Goal: Check status: Check status

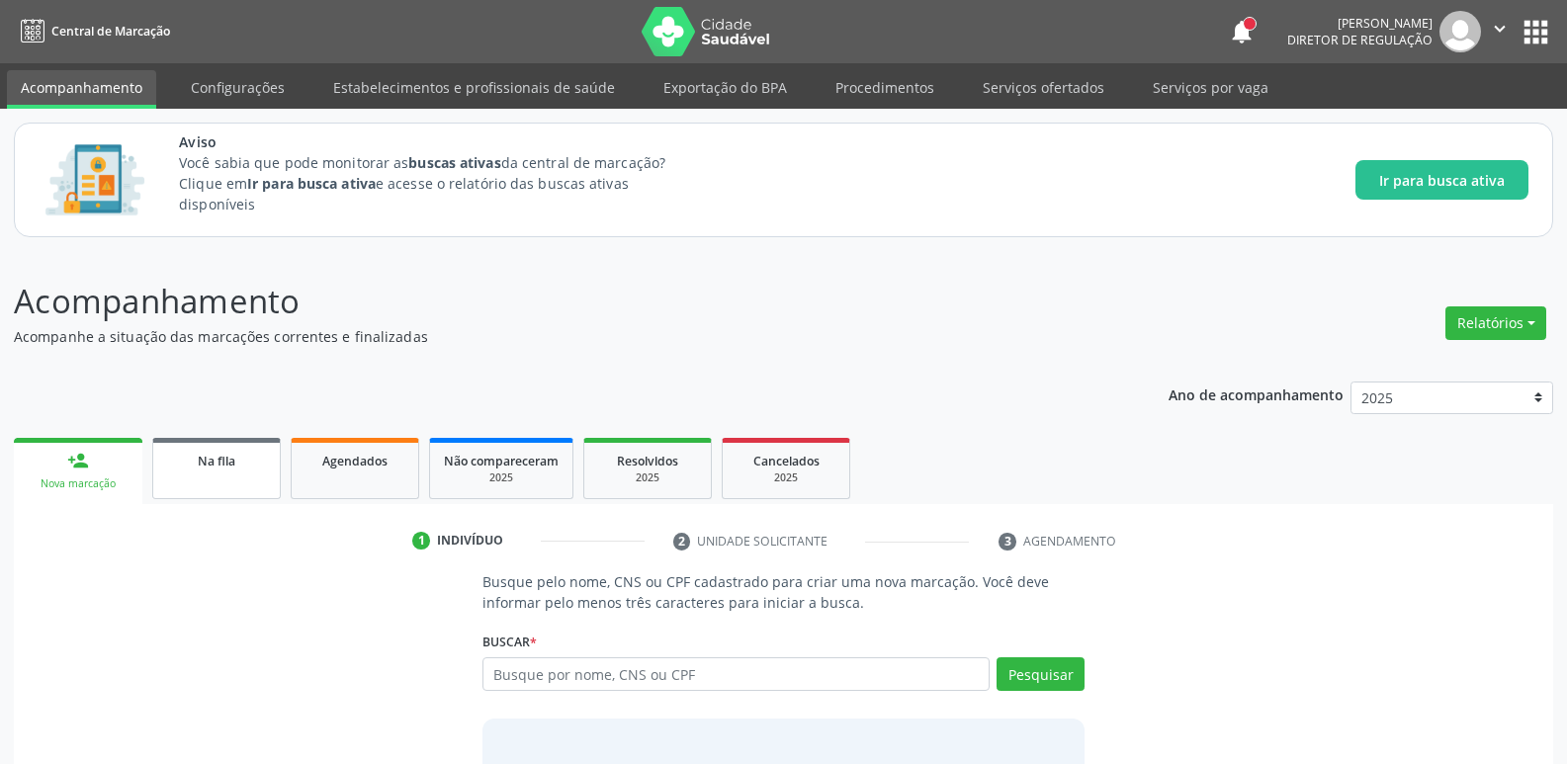
click at [207, 464] on span "Na fila" at bounding box center [217, 461] width 38 height 17
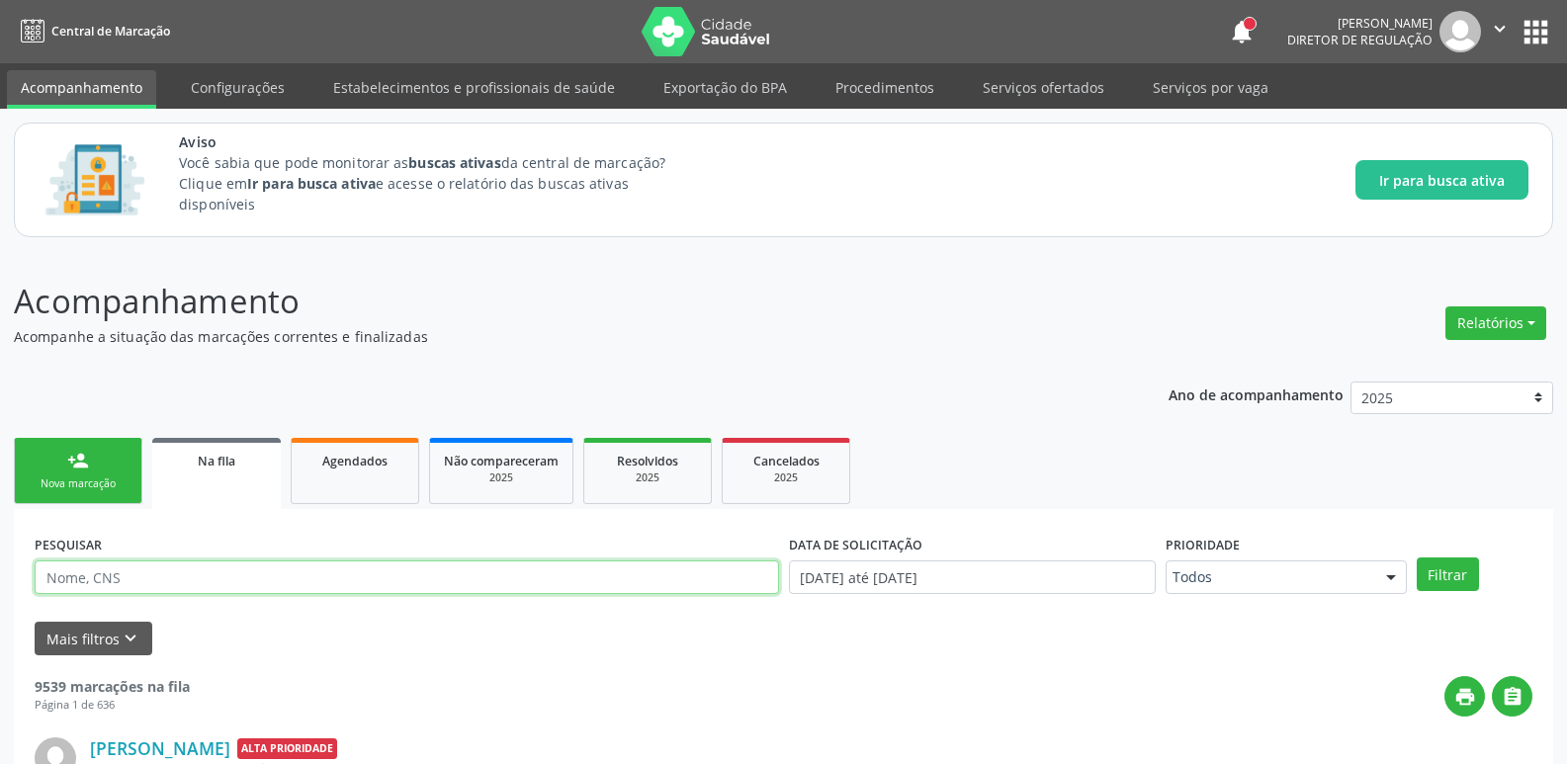
click at [145, 574] on input "text" at bounding box center [407, 578] width 744 height 34
click at [147, 583] on input "text" at bounding box center [407, 578] width 744 height 34
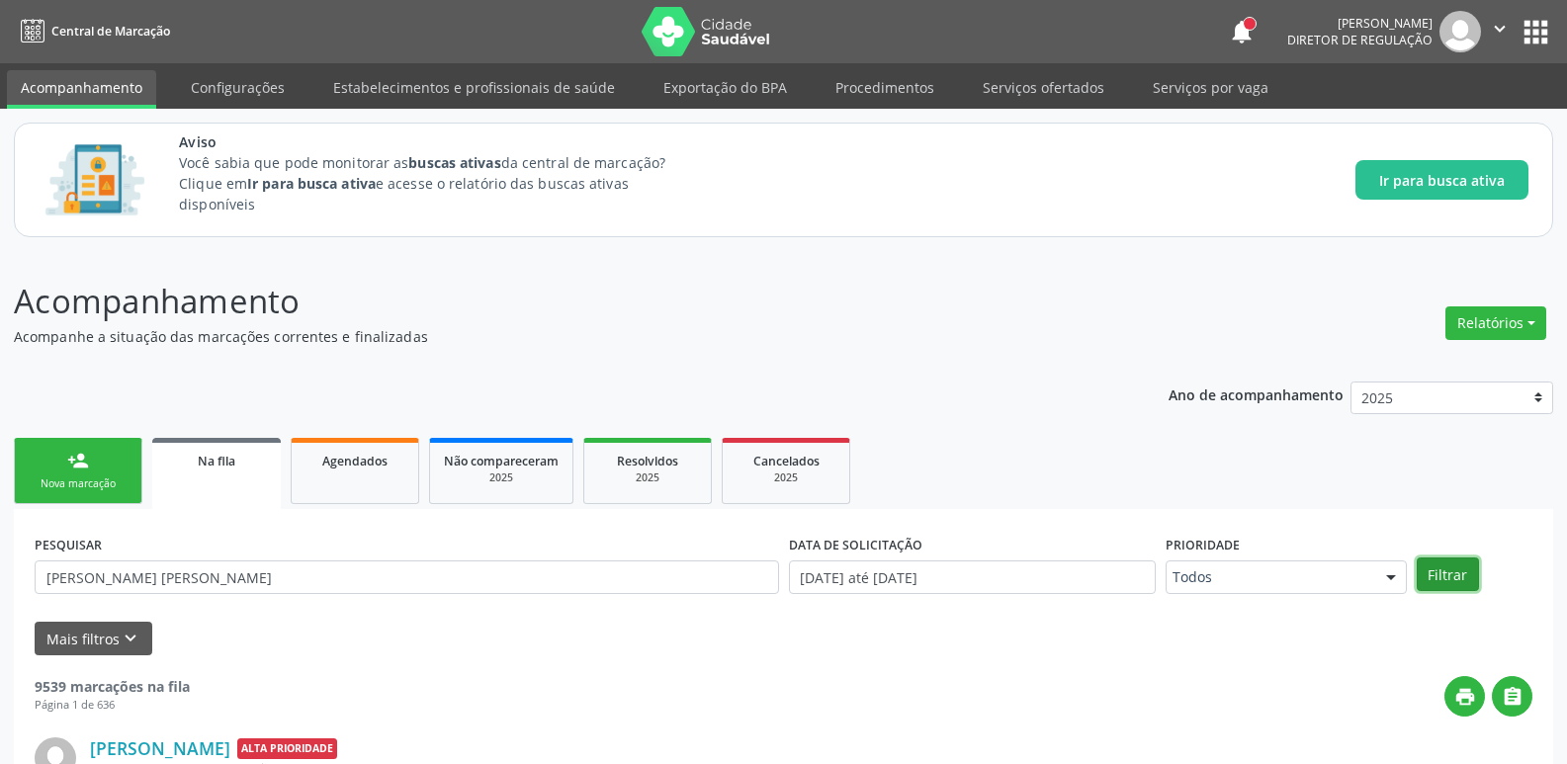
click at [1446, 572] on button "Filtrar" at bounding box center [1448, 575] width 62 height 34
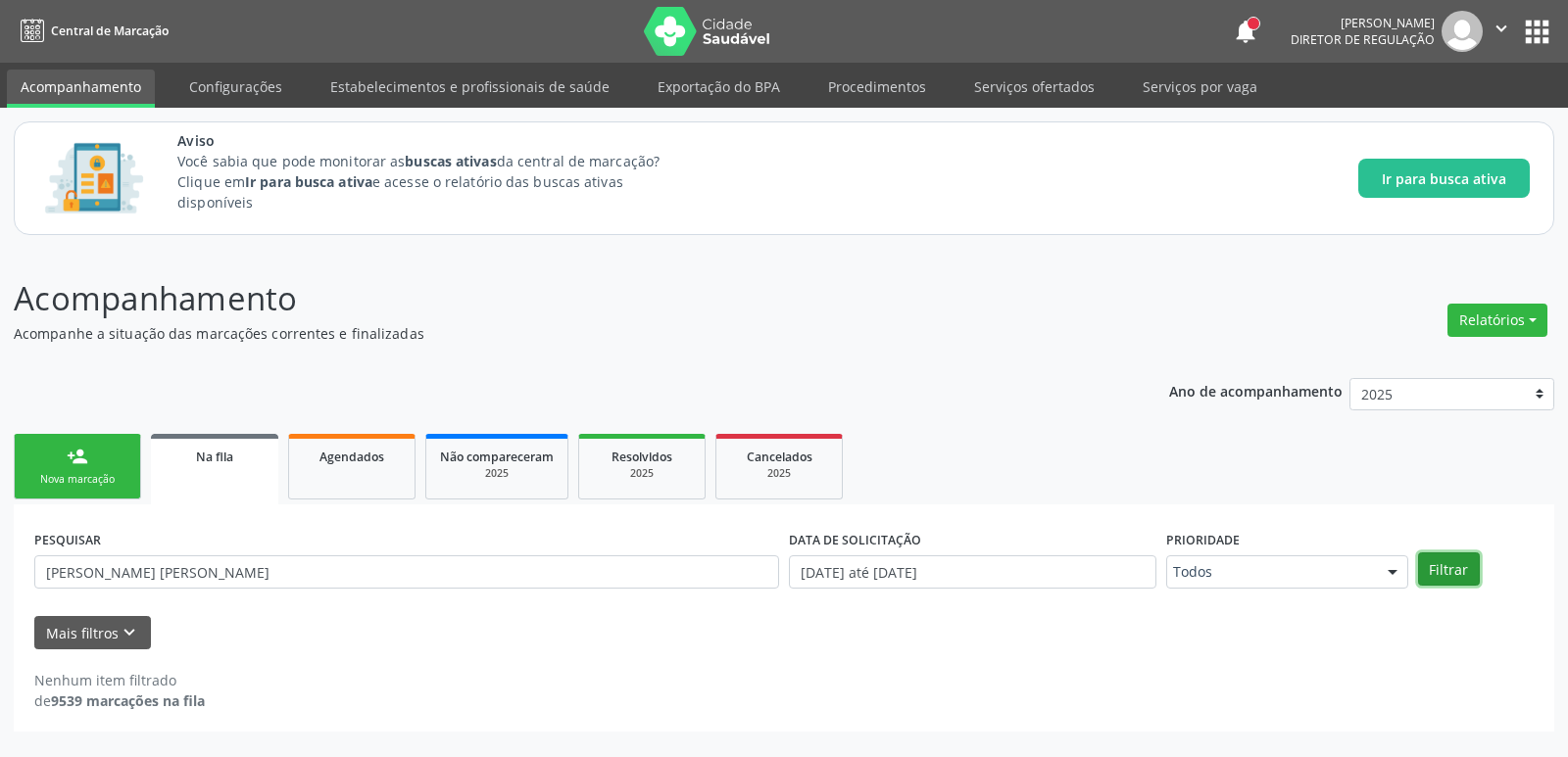
click at [1433, 567] on button "Filtrar" at bounding box center [1448, 570] width 61 height 34
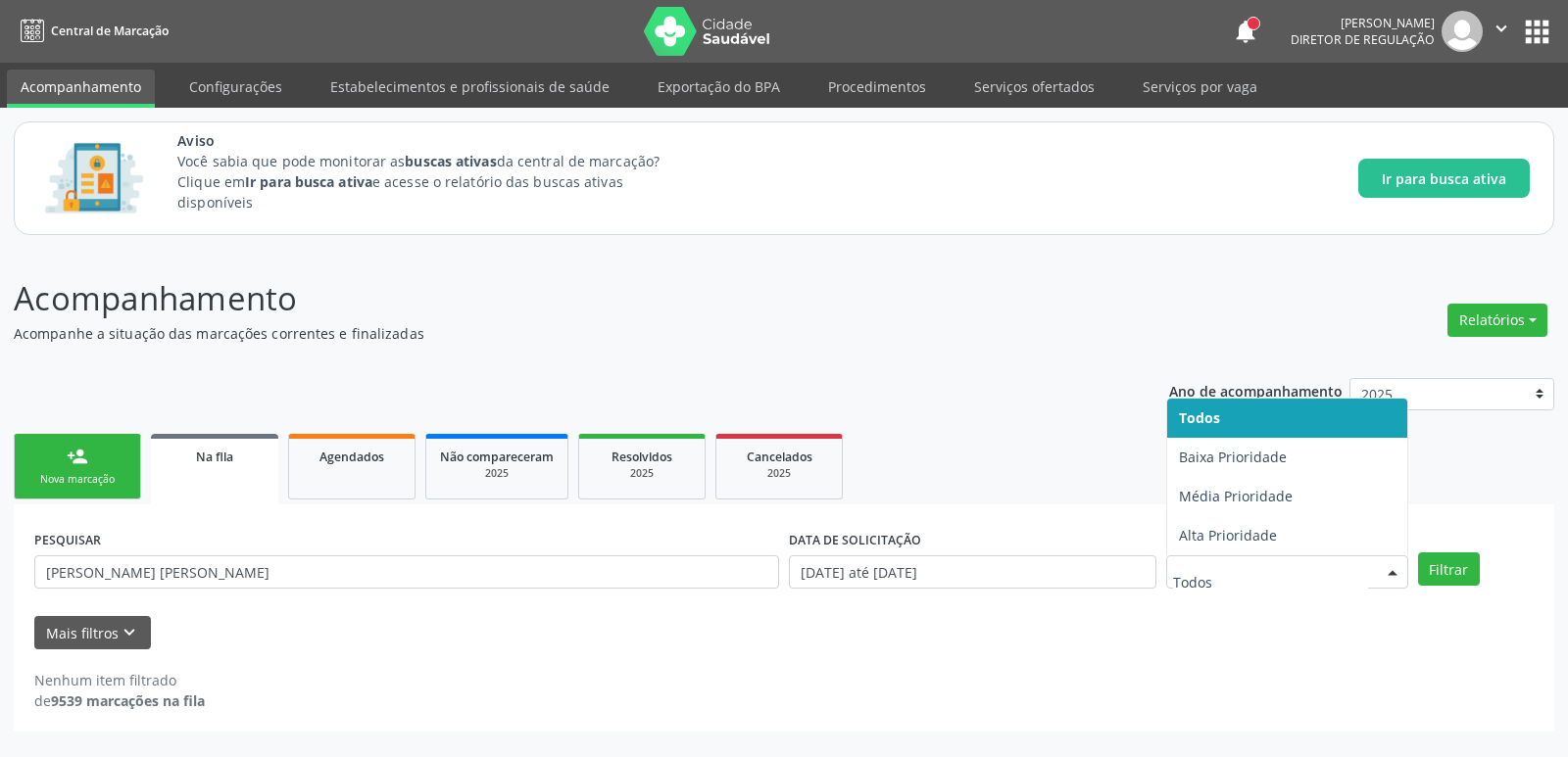
click at [1393, 573] on div at bounding box center [1393, 573] width 30 height 34
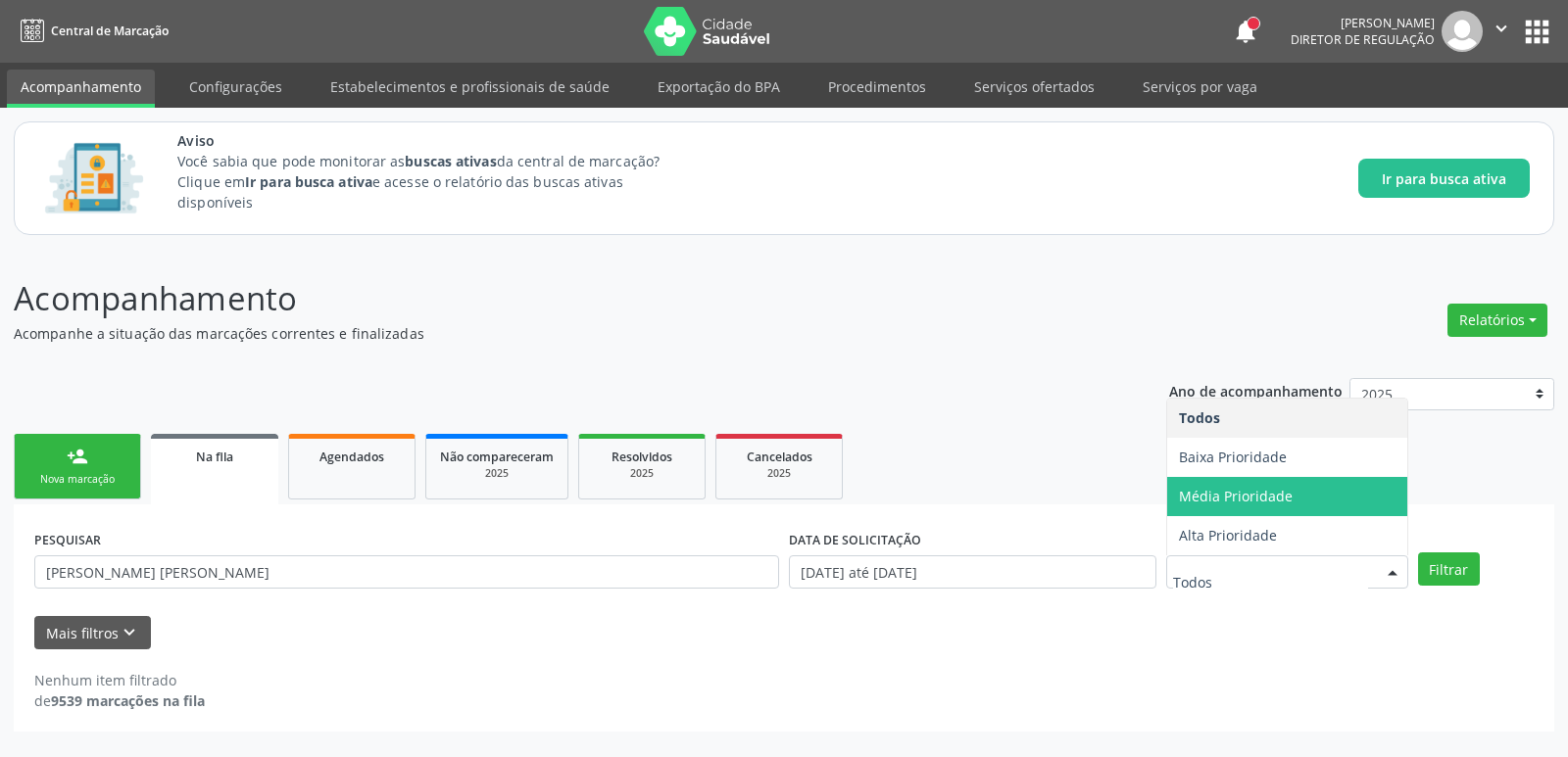
click at [1487, 488] on ul "person_add Nova marcação Na fila Agendados Não compareceram 2025 Resolvidos 202…" at bounding box center [784, 467] width 1540 height 75
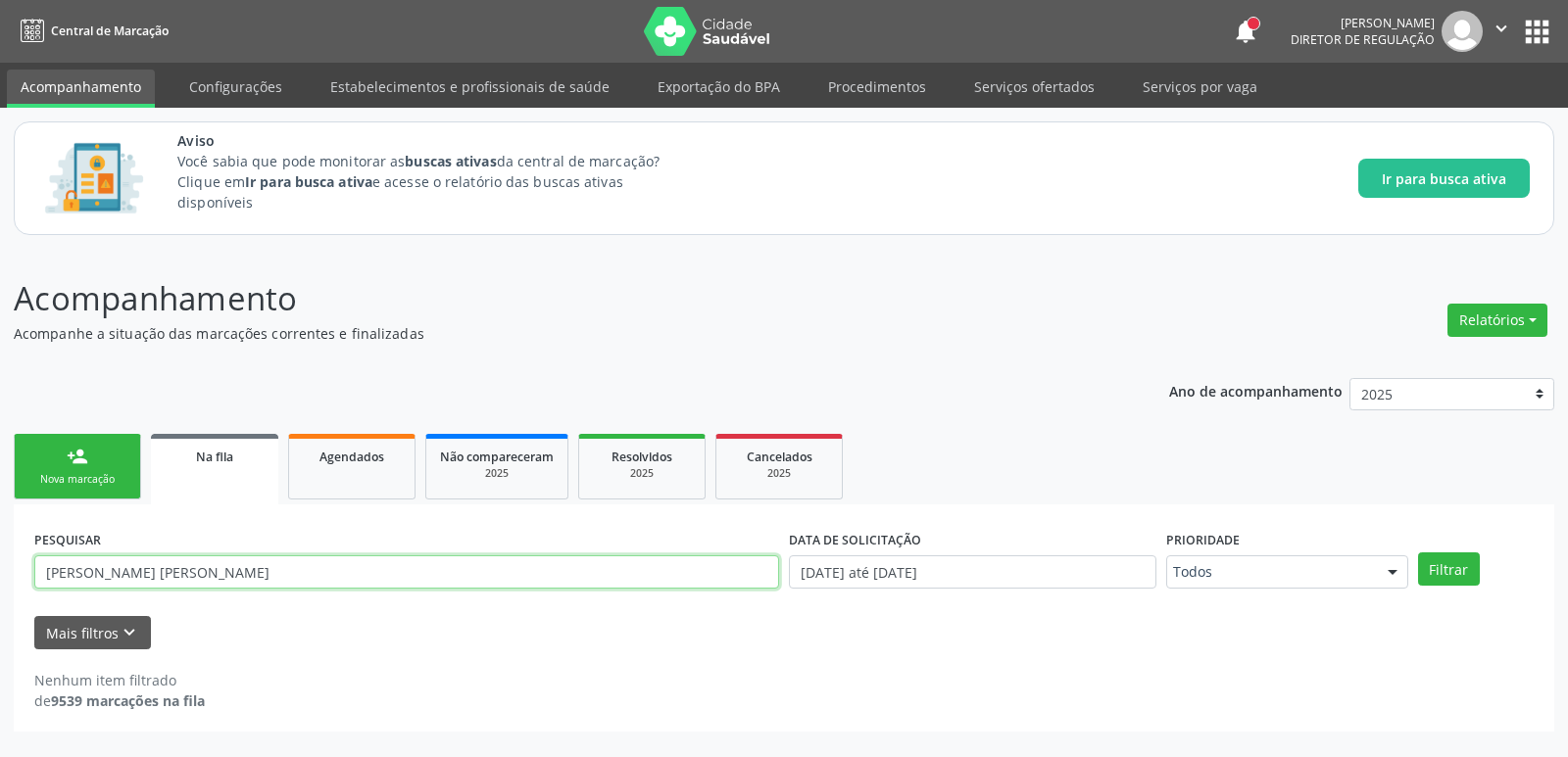
click at [277, 565] on input "MARIA LURDETE SILVA CERQUEIRA" at bounding box center [406, 573] width 744 height 34
type input "M"
click at [205, 570] on input "text" at bounding box center [406, 573] width 744 height 34
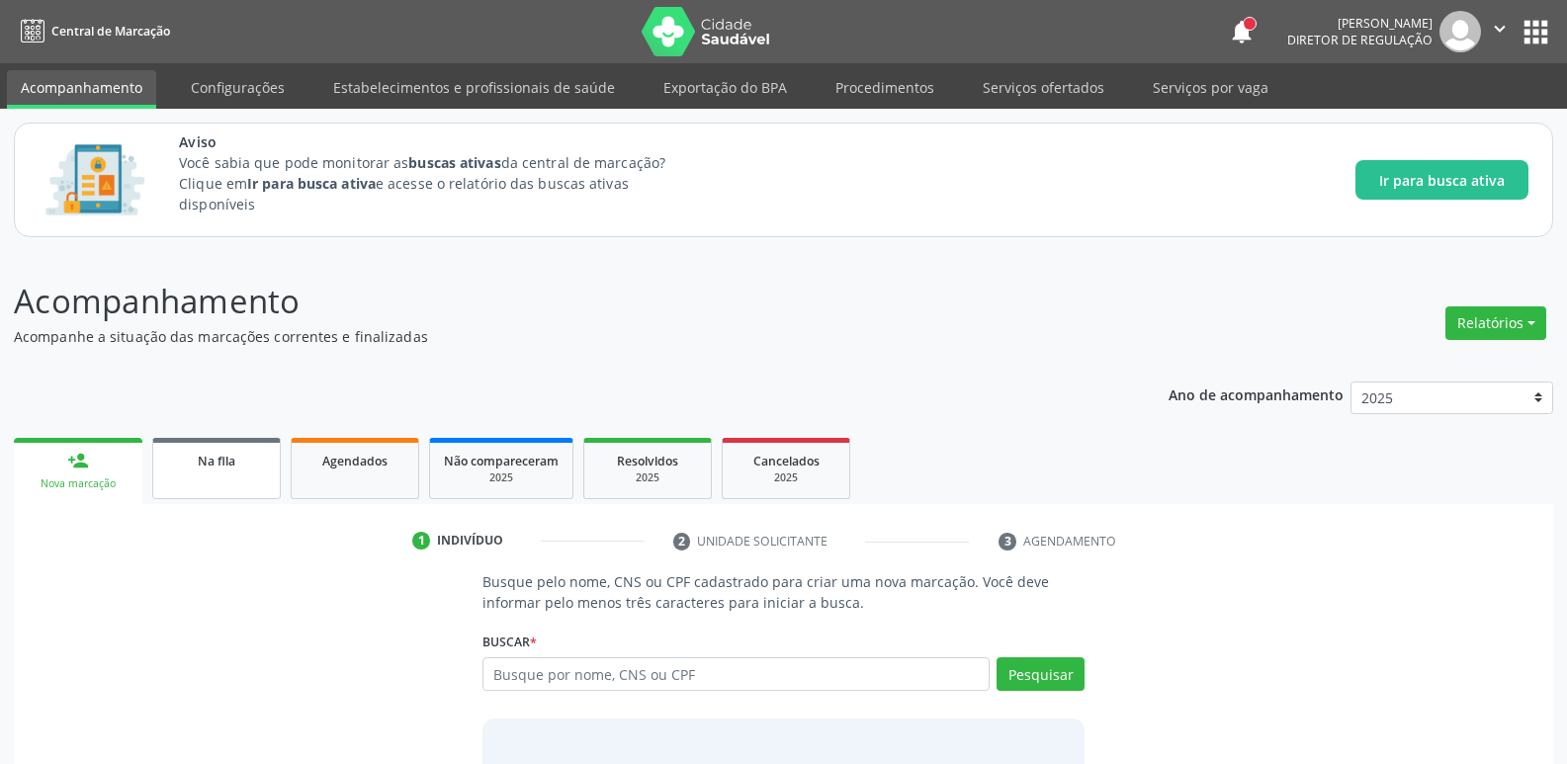
click at [233, 459] on span "Na fila" at bounding box center [217, 461] width 38 height 17
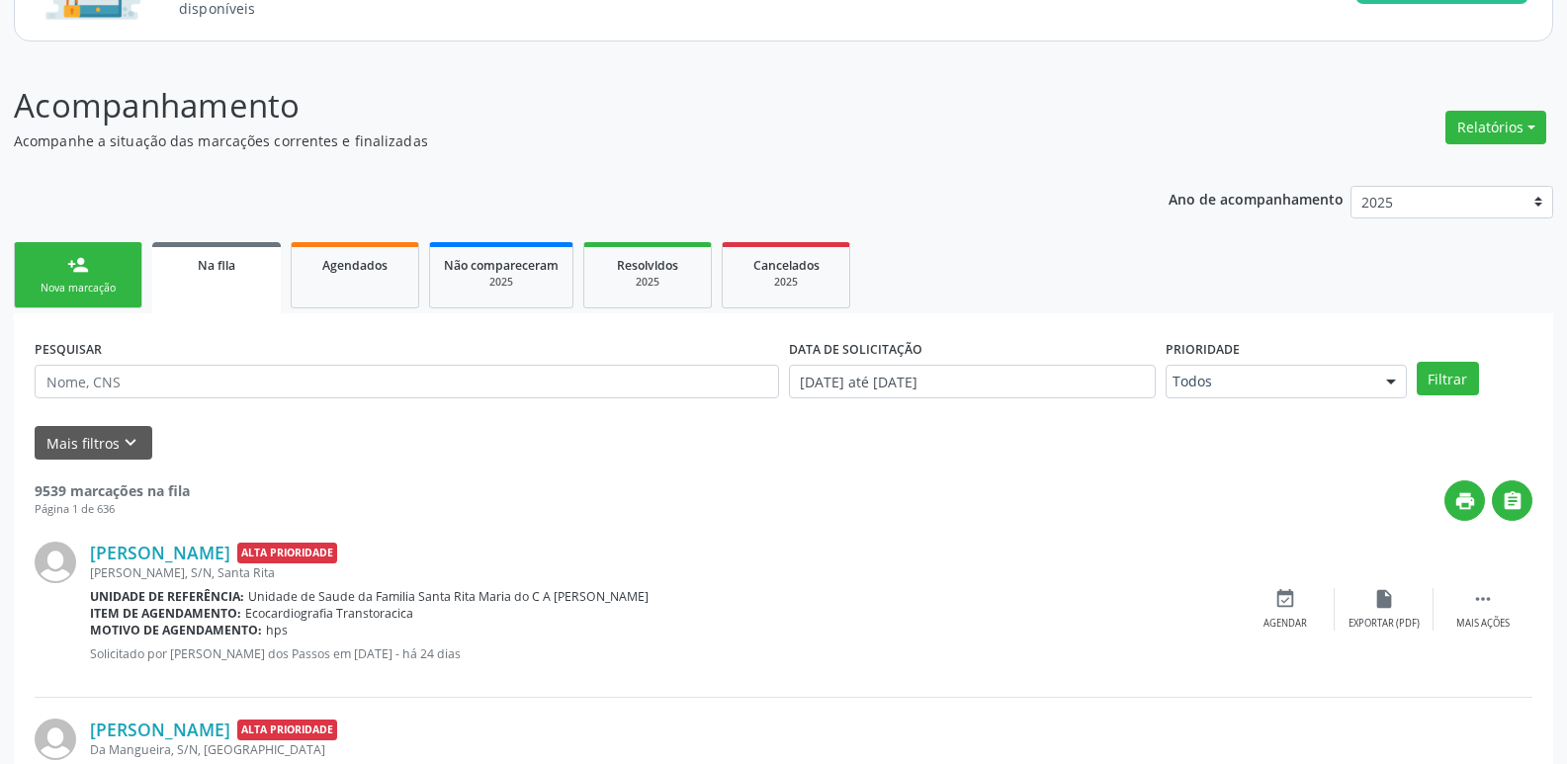
scroll to position [198, 0]
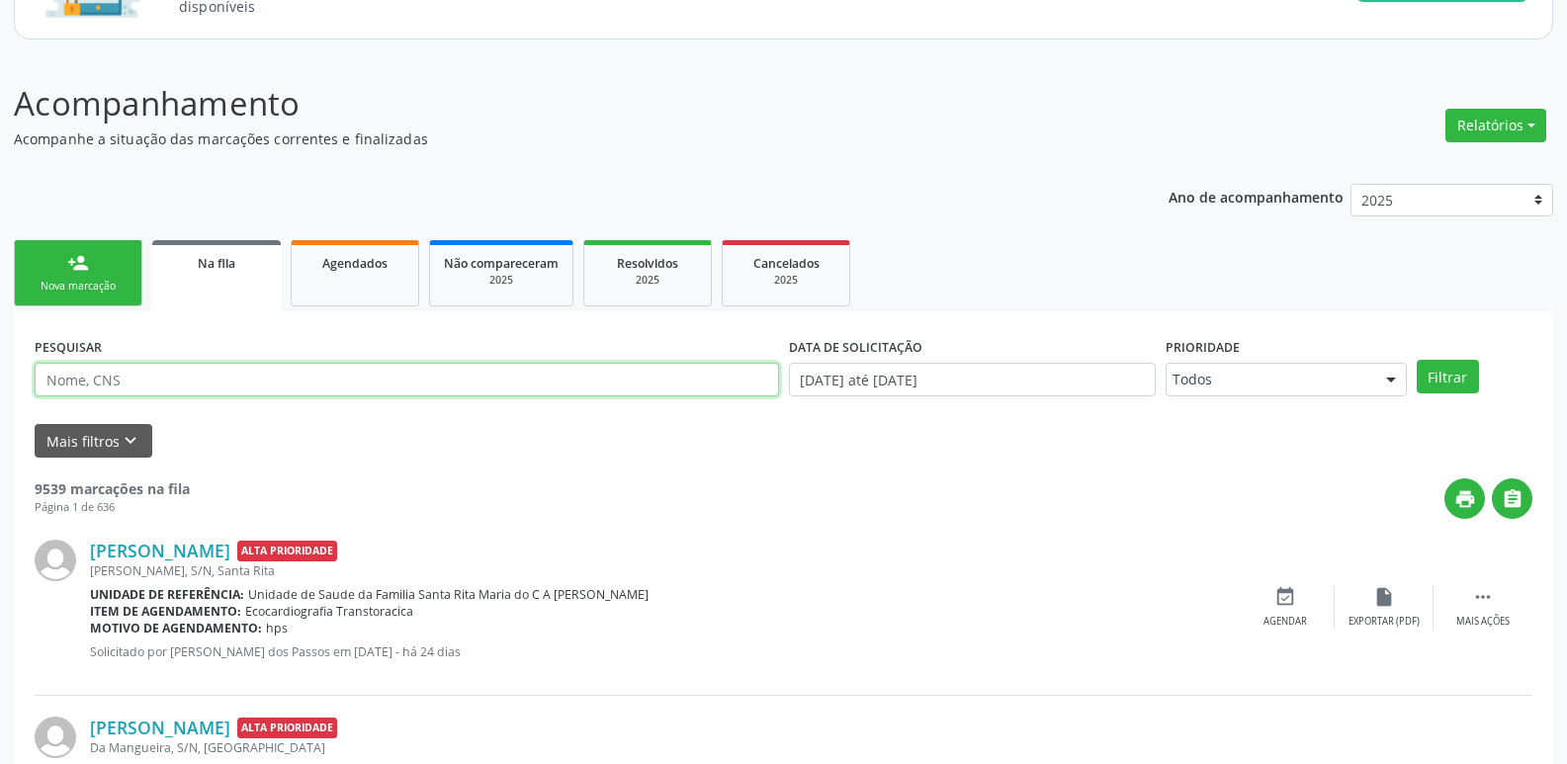
click at [142, 378] on input "text" at bounding box center [407, 380] width 744 height 34
type input "[PERSON_NAME] [PERSON_NAME]"
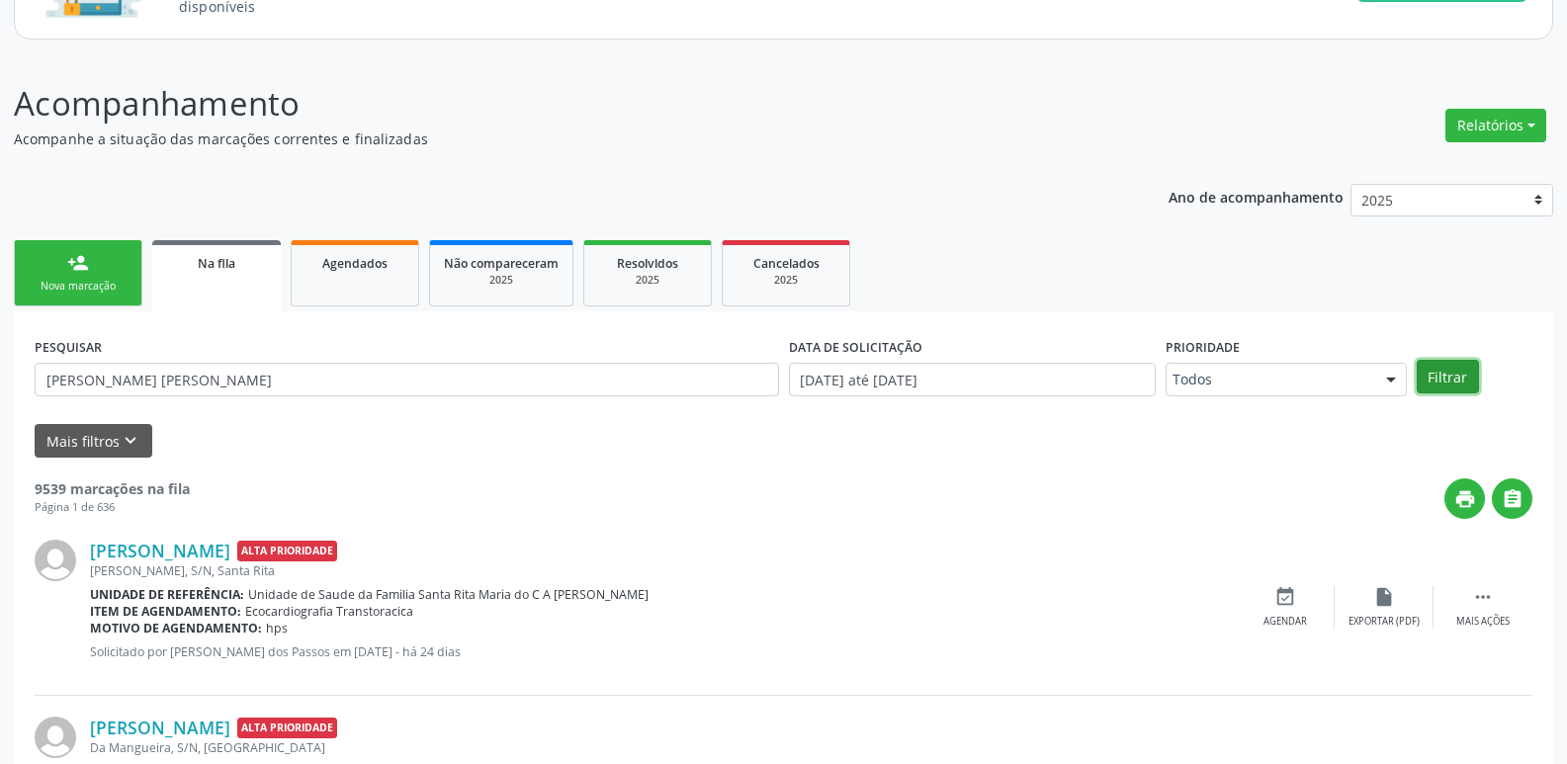
click at [1442, 388] on button "Filtrar" at bounding box center [1448, 377] width 62 height 34
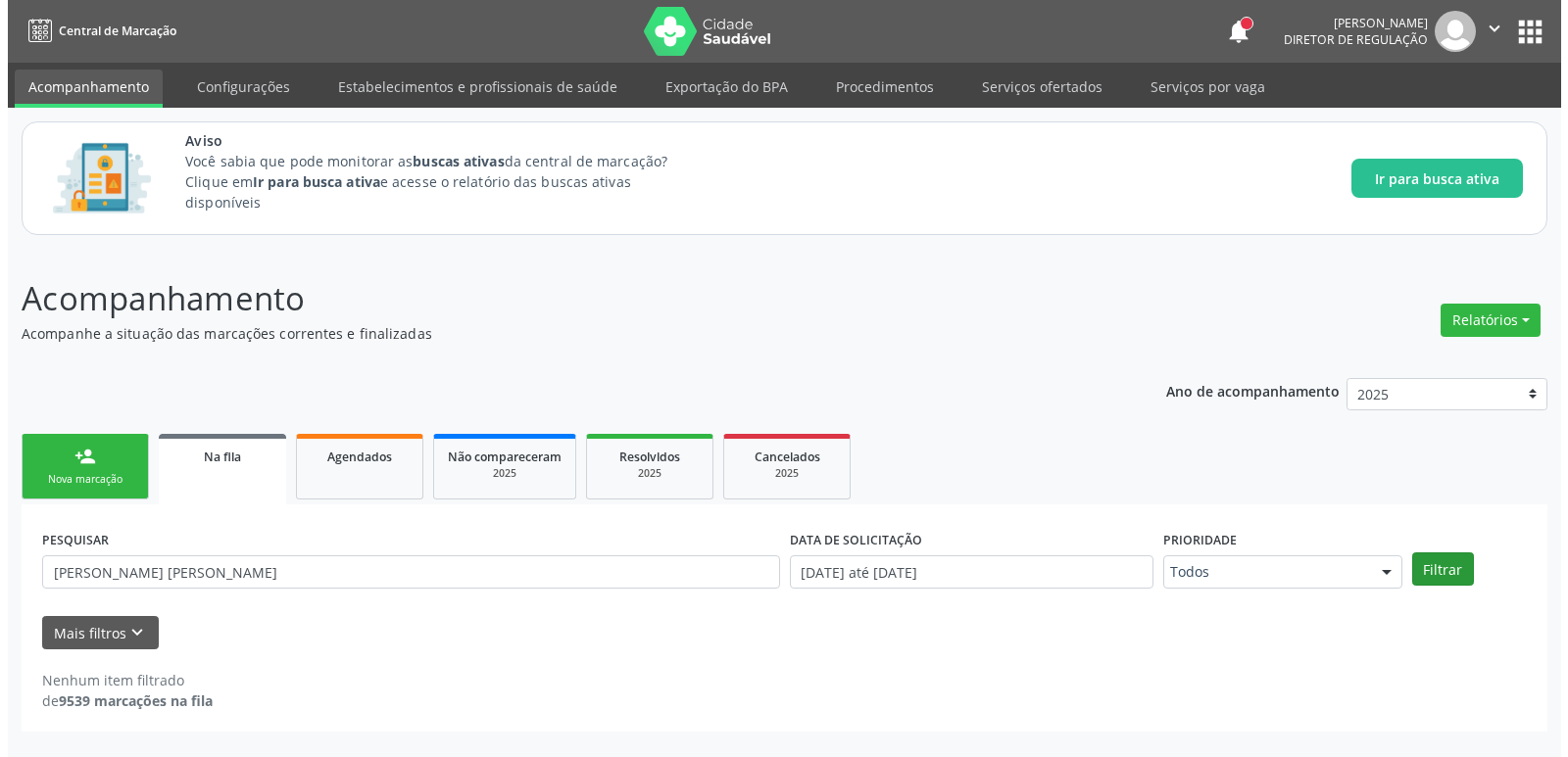
scroll to position [0, 0]
